Goal: Information Seeking & Learning: Find specific page/section

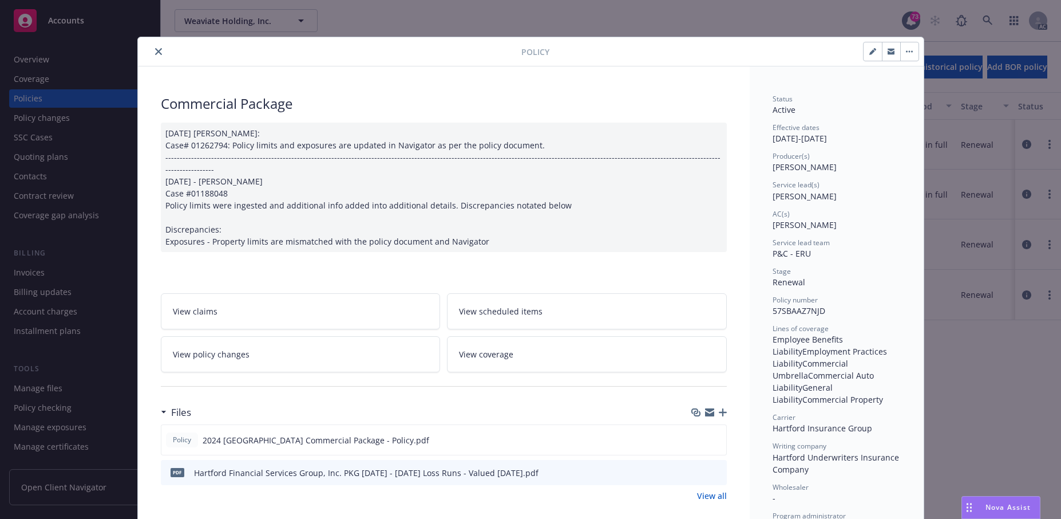
scroll to position [34, 0]
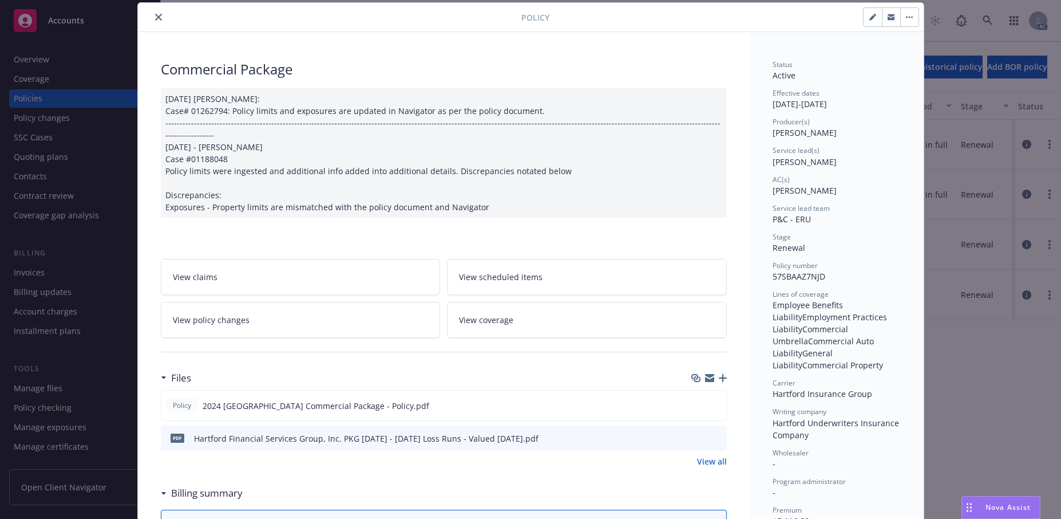
click at [163, 24] on button "close" at bounding box center [159, 17] width 14 height 14
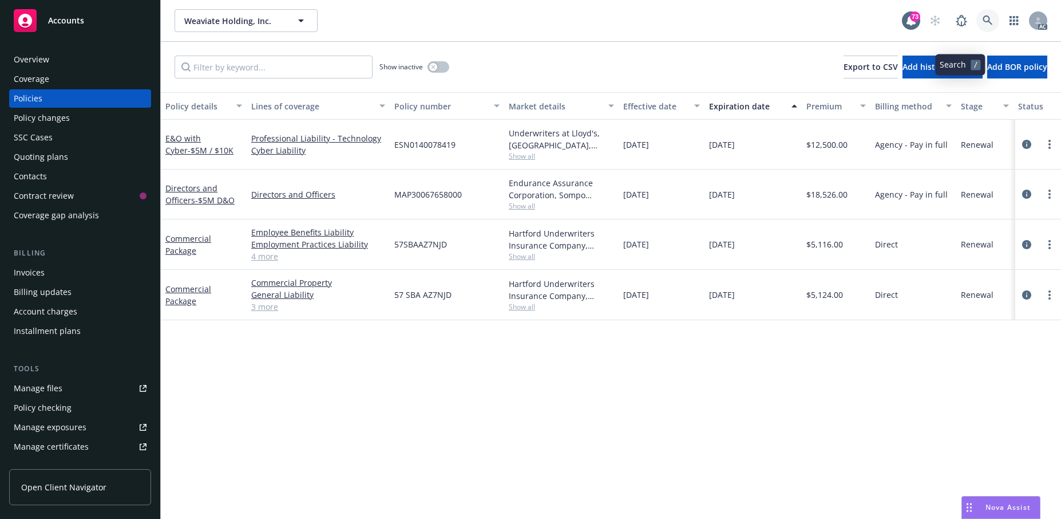
click at [977, 32] on link at bounding box center [988, 20] width 23 height 23
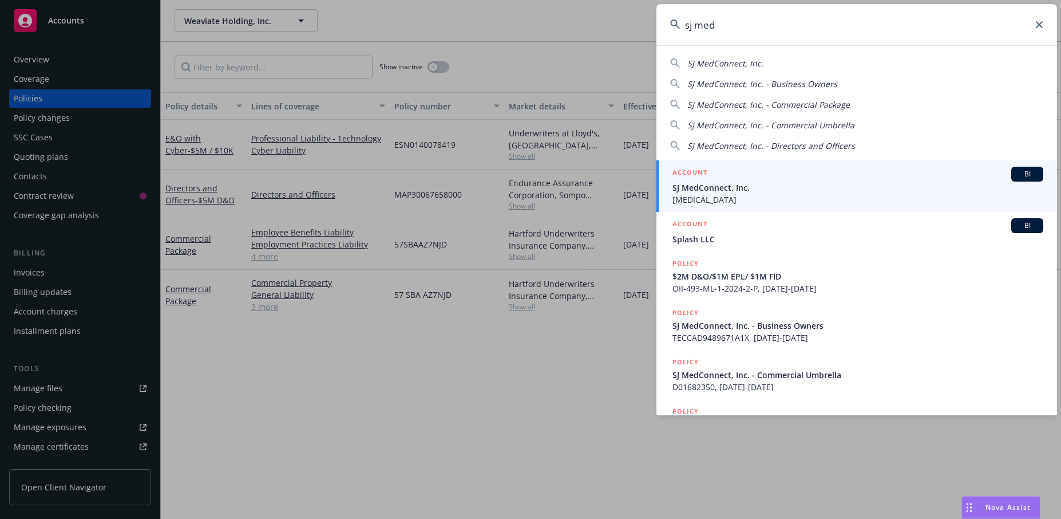
type input "sj med"
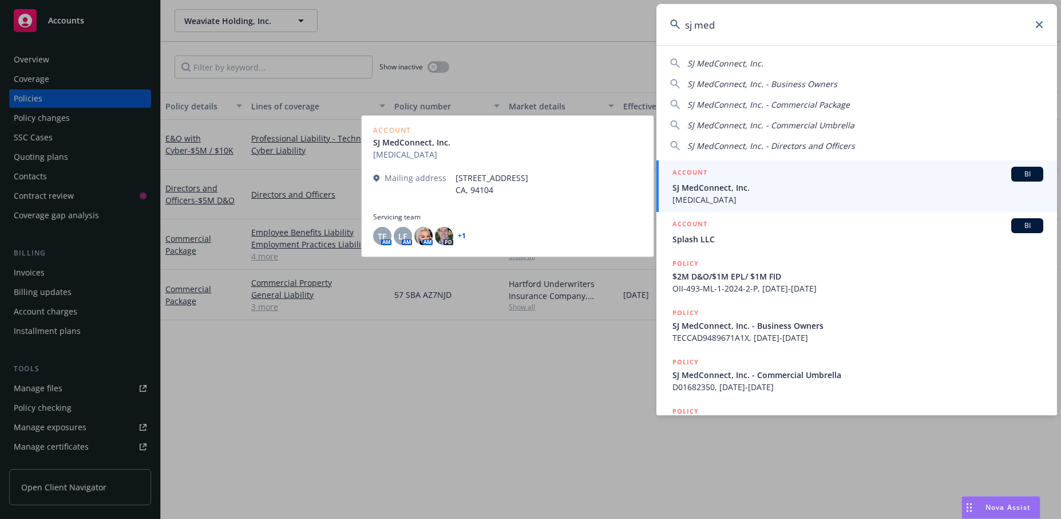
click at [723, 189] on span "SJ MedConnect, Inc." at bounding box center [858, 187] width 371 height 12
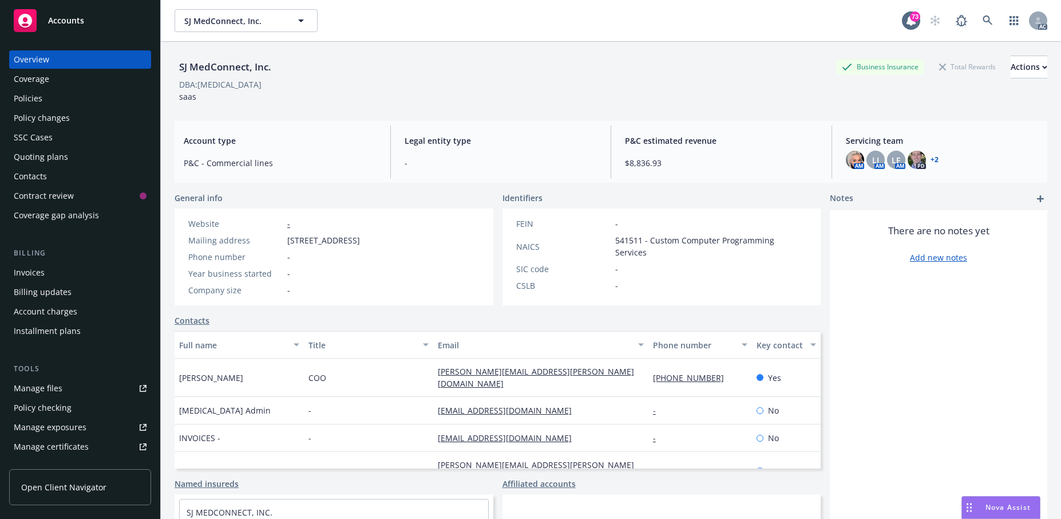
click at [42, 108] on div "Policies" at bounding box center [28, 98] width 29 height 18
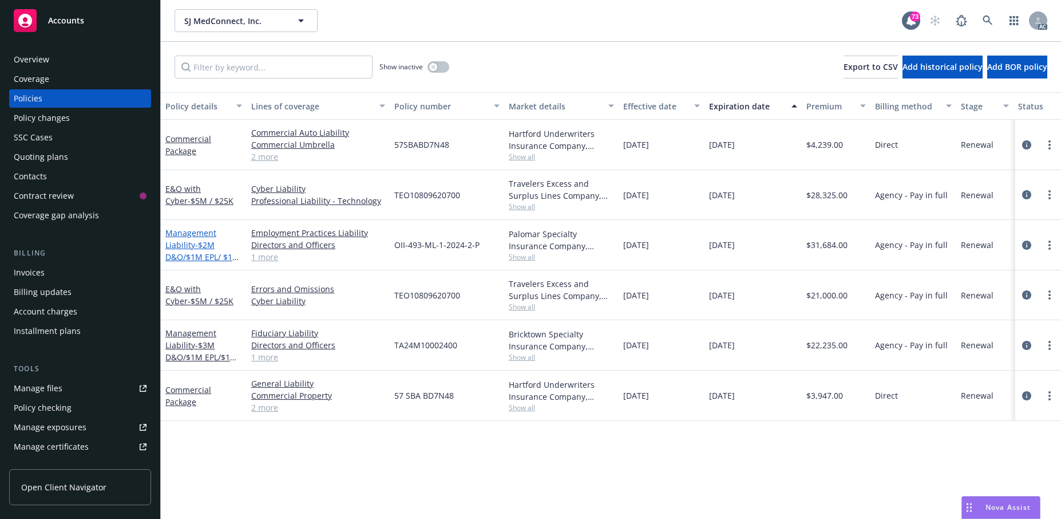
click at [186, 274] on link "Management Liability - $2M D&O/$1M EPL/ $1M FID" at bounding box center [202, 250] width 74 height 47
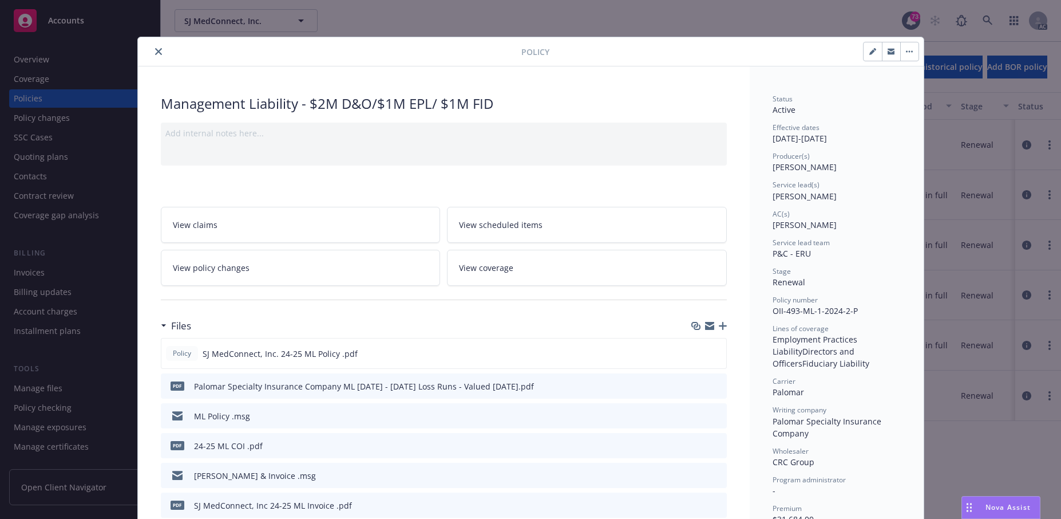
click at [162, 55] on icon "close" at bounding box center [158, 51] width 7 height 7
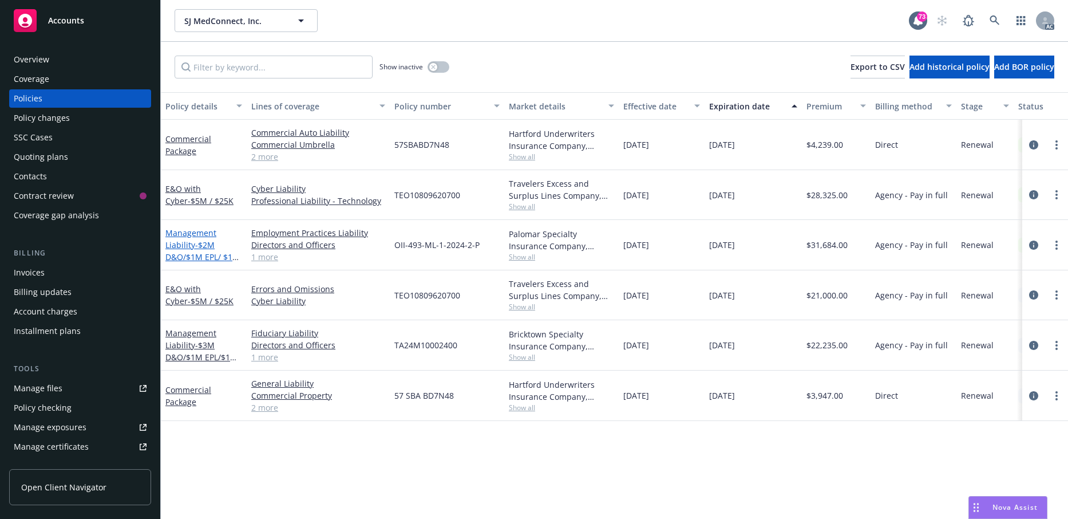
click at [185, 274] on link "Management Liability - $2M D&O/$1M EPL/ $1M FID" at bounding box center [202, 250] width 74 height 47
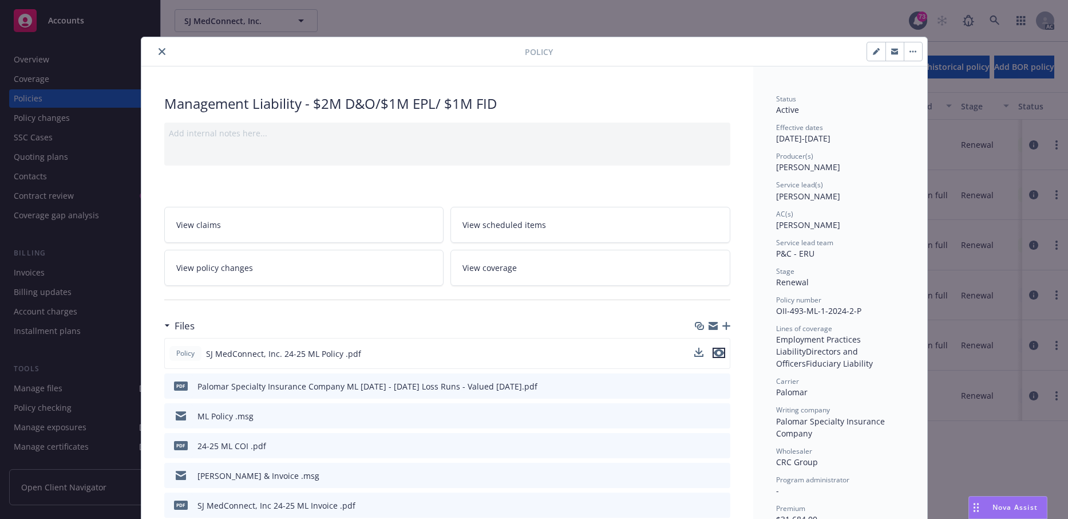
click at [714, 357] on icon "preview file" at bounding box center [719, 353] width 10 height 8
